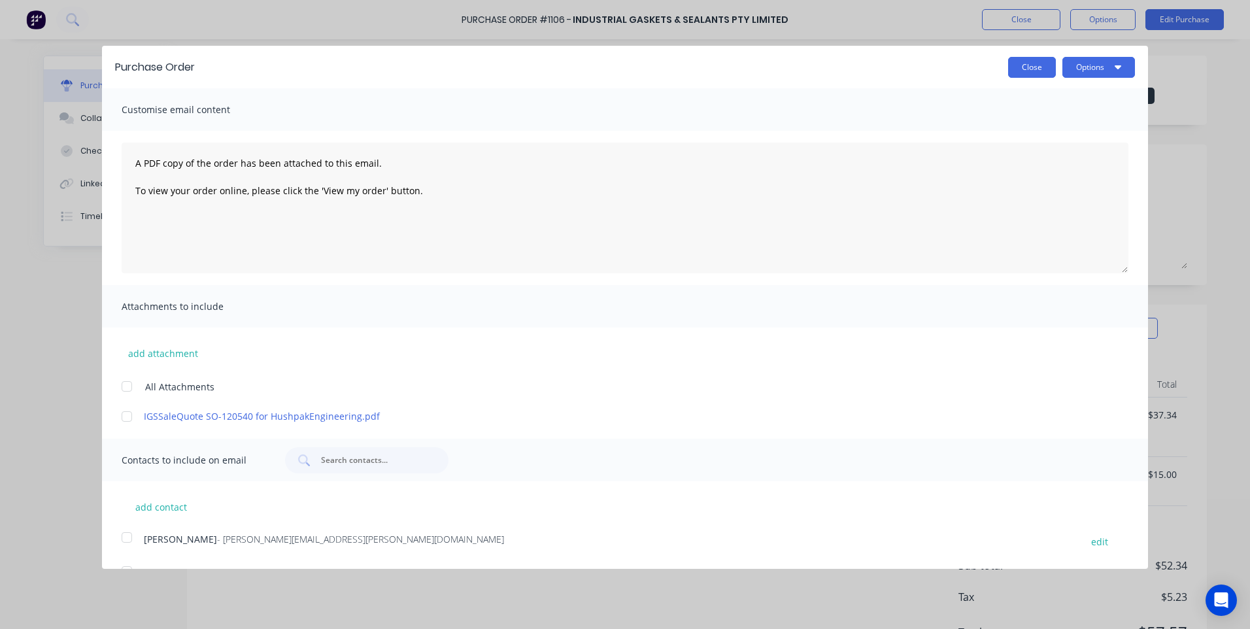
click at [1036, 73] on button "Close" at bounding box center [1032, 67] width 48 height 21
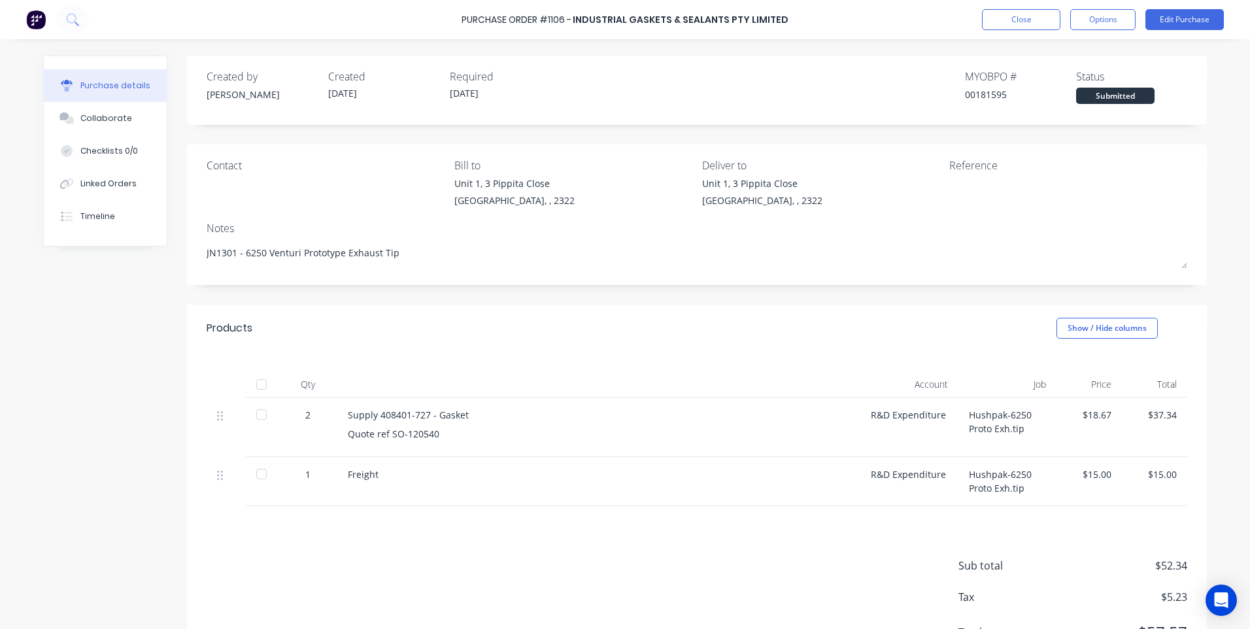
type textarea "x"
click at [1053, 24] on button "Close" at bounding box center [1021, 19] width 78 height 21
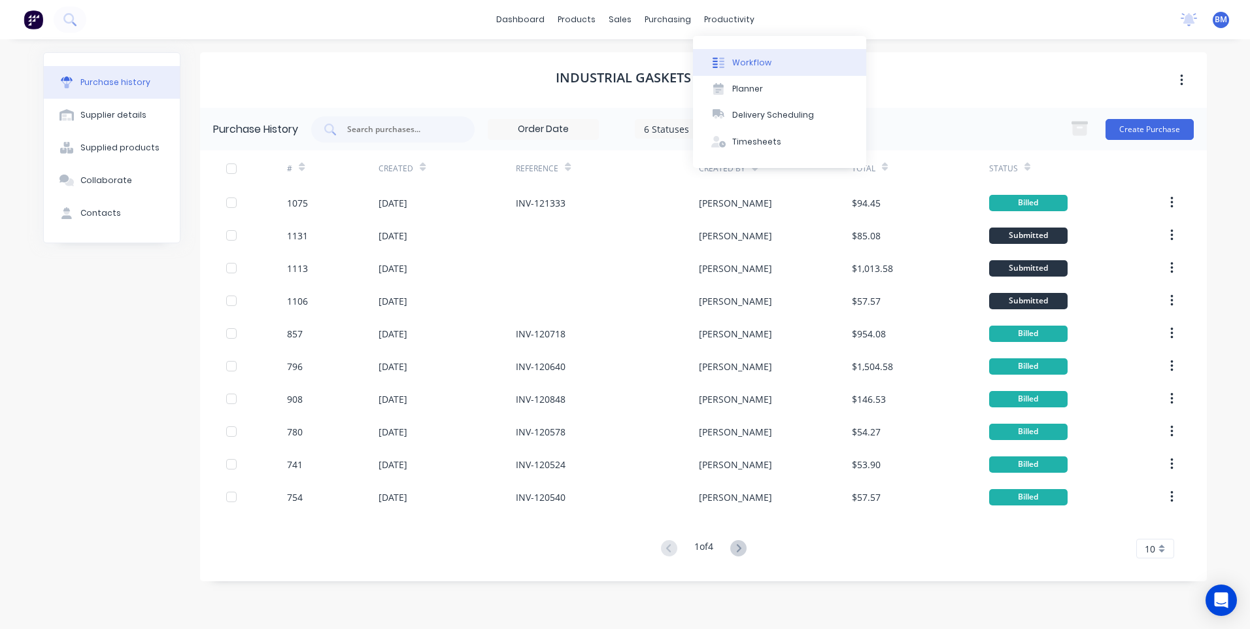
click at [732, 60] on div "Workflow" at bounding box center [751, 63] width 39 height 12
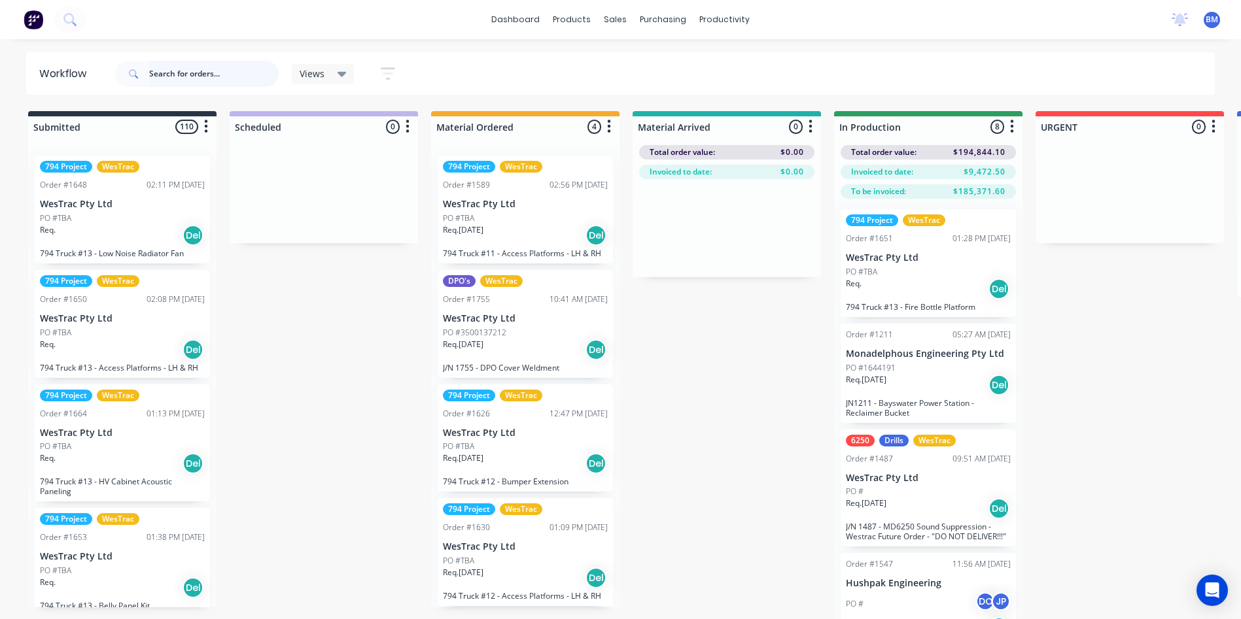
click at [207, 77] on input "text" at bounding box center [213, 74] width 129 height 26
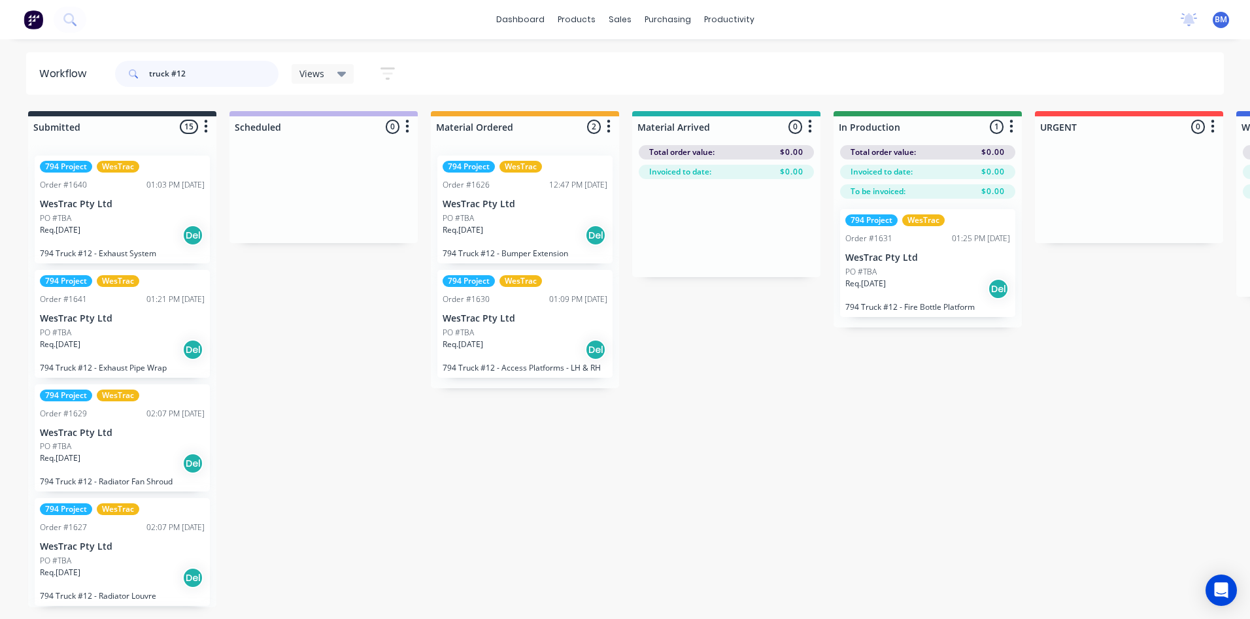
type input "truck #12"
